Goal: Information Seeking & Learning: Learn about a topic

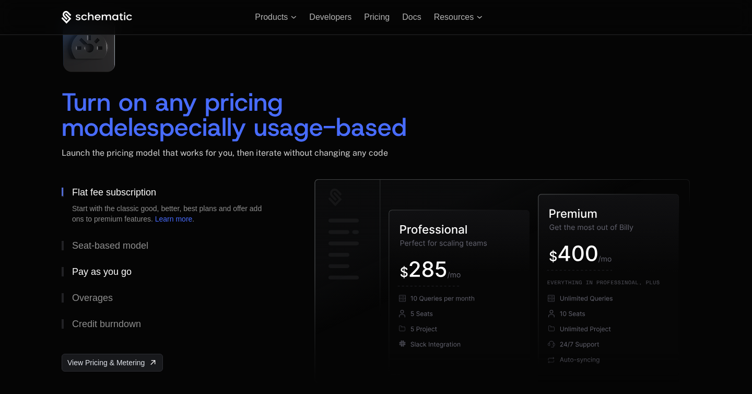
scroll to position [1529, 0]
click at [97, 248] on div "Seat-based model" at bounding box center [110, 245] width 76 height 9
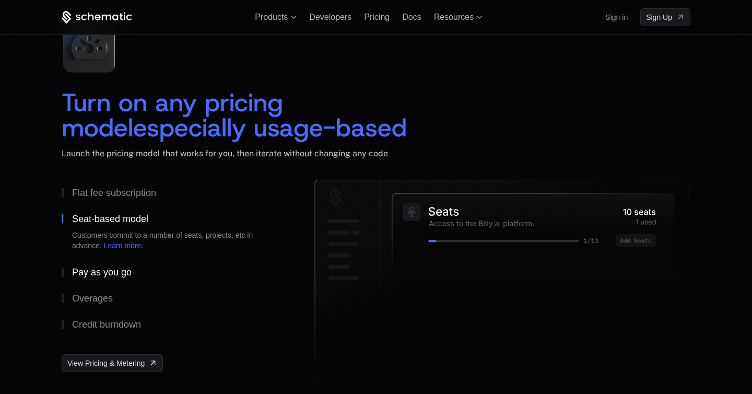
click at [97, 273] on div "Pay as you go" at bounding box center [102, 271] width 60 height 9
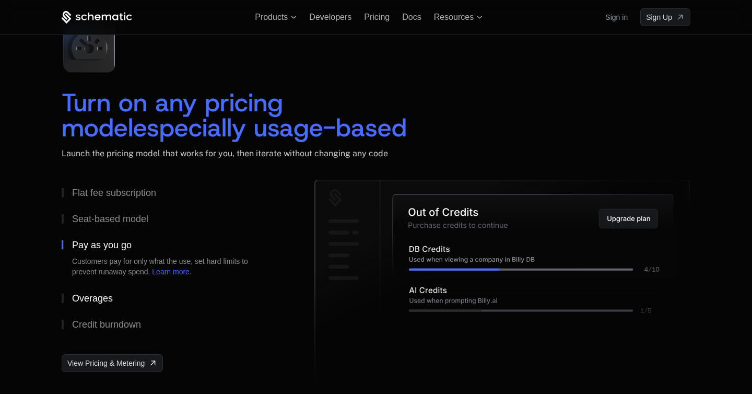
click at [95, 295] on div "Overages" at bounding box center [92, 297] width 41 height 9
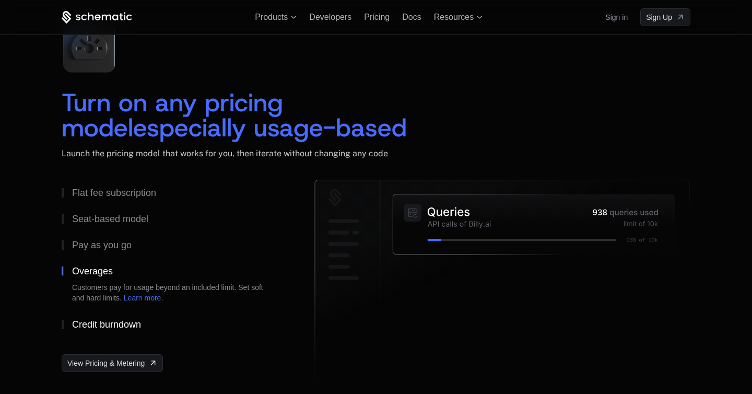
click at [108, 324] on div "Credit burndown" at bounding box center [106, 323] width 69 height 9
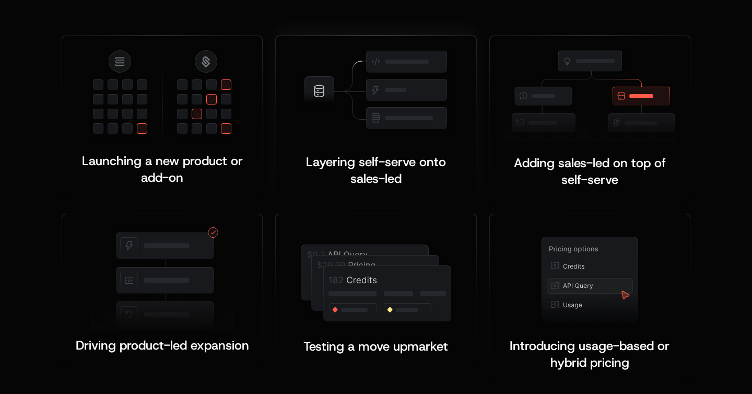
scroll to position [2027, 0]
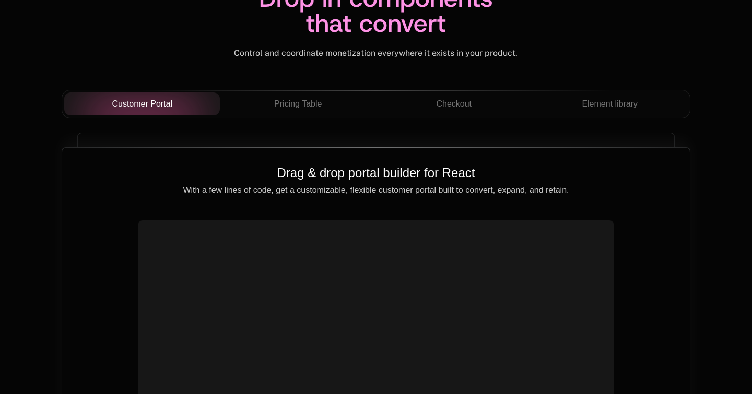
scroll to position [3717, 0]
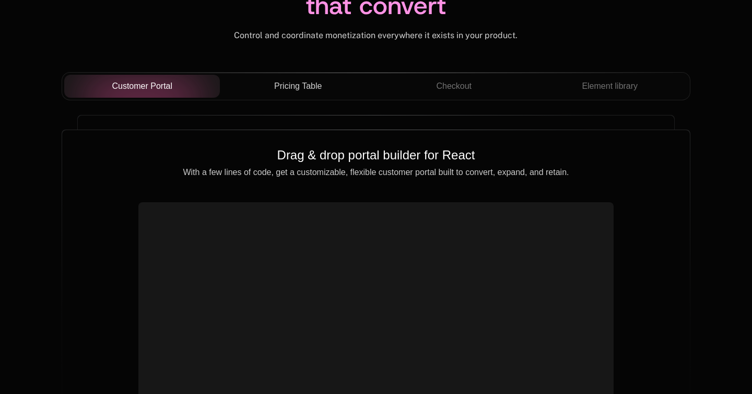
click at [276, 88] on span "Pricing Table" at bounding box center [298, 86] width 48 height 13
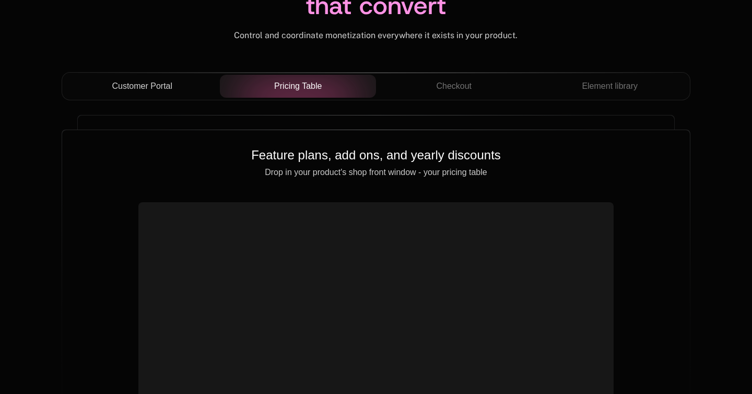
click at [185, 89] on div "Customer Portal" at bounding box center [142, 86] width 139 height 13
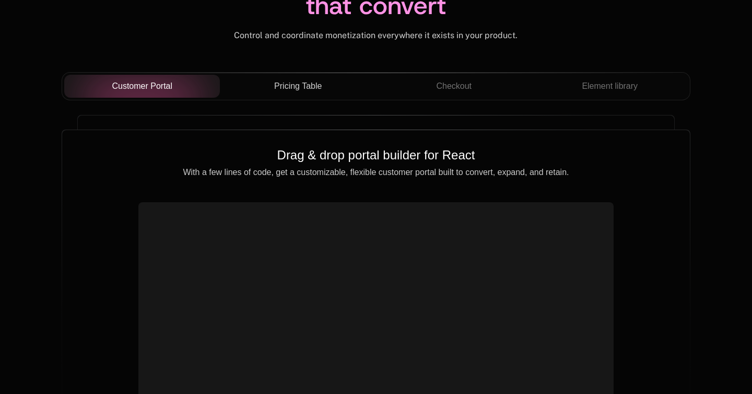
click at [298, 85] on span "Pricing Table" at bounding box center [298, 86] width 48 height 13
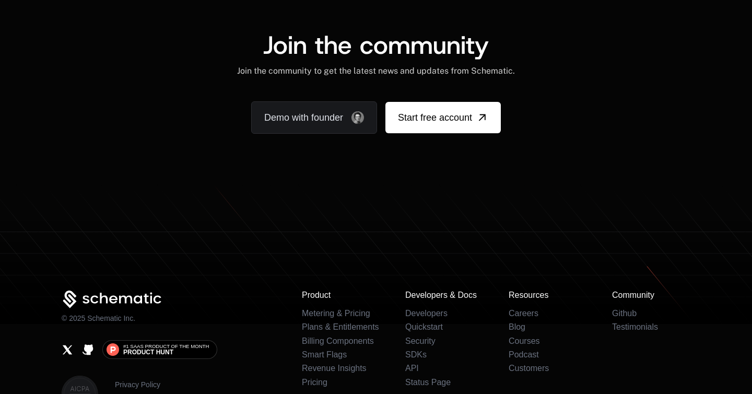
scroll to position [6504, 0]
